Goal: Task Accomplishment & Management: Use online tool/utility

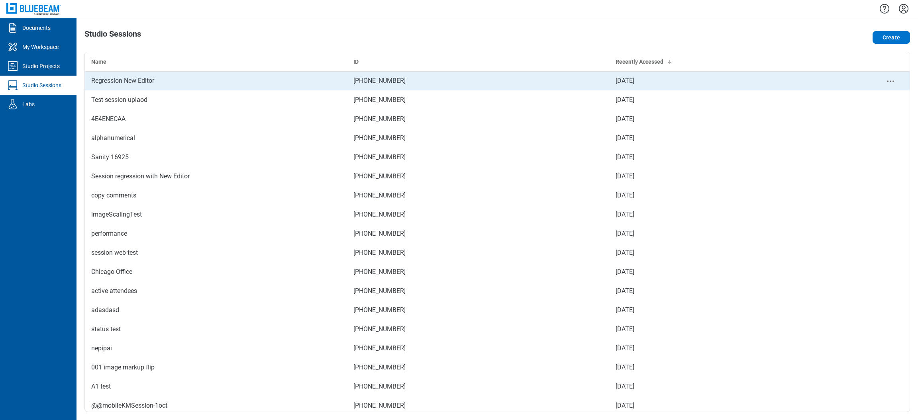
click at [249, 85] on div "Regression New Editor" at bounding box center [215, 81] width 249 height 10
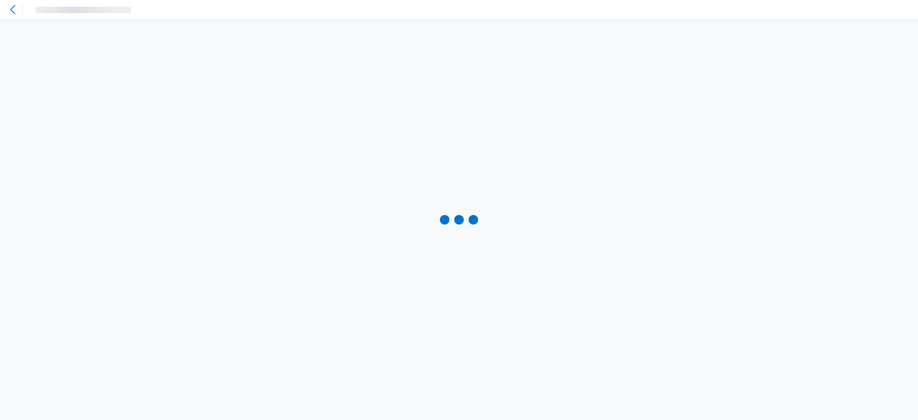
click at [249, 85] on div at bounding box center [459, 219] width 918 height 401
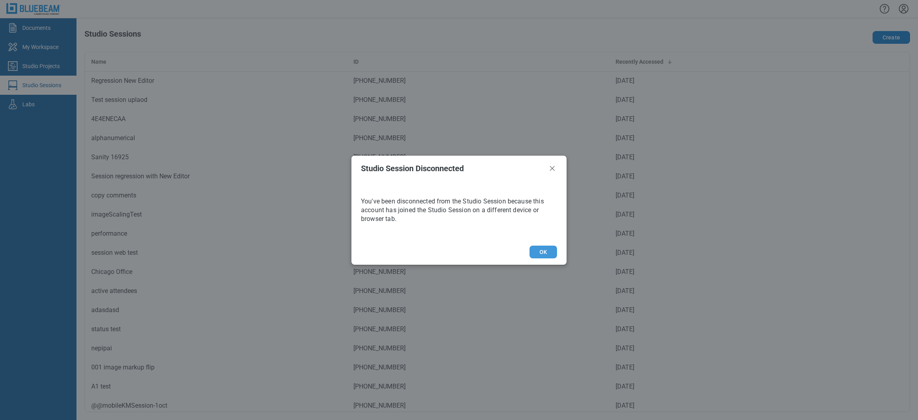
click at [542, 253] on button "OK" at bounding box center [542, 252] width 27 height 13
